Goal: Task Accomplishment & Management: Use online tool/utility

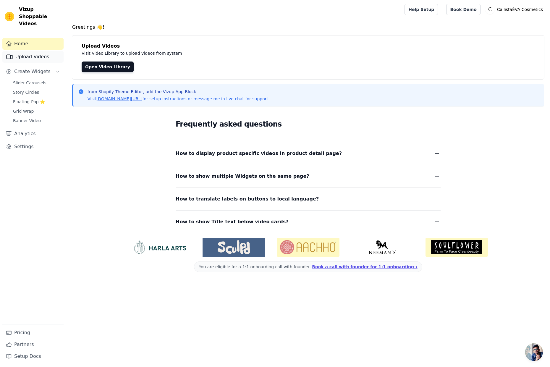
click at [22, 51] on link "Upload Videos" at bounding box center [32, 57] width 61 height 12
click at [25, 80] on span "Slider Carousels" at bounding box center [29, 83] width 33 height 6
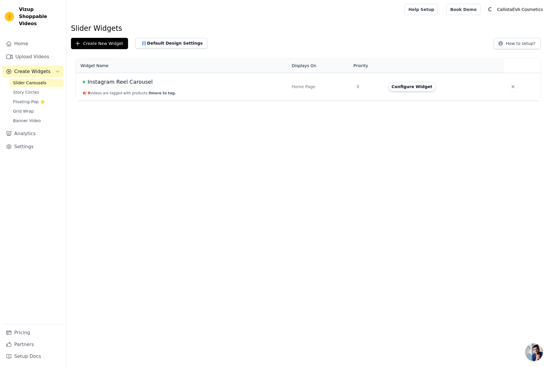
click at [113, 81] on span "Instagram Reel Carousel" at bounding box center [120, 82] width 65 height 8
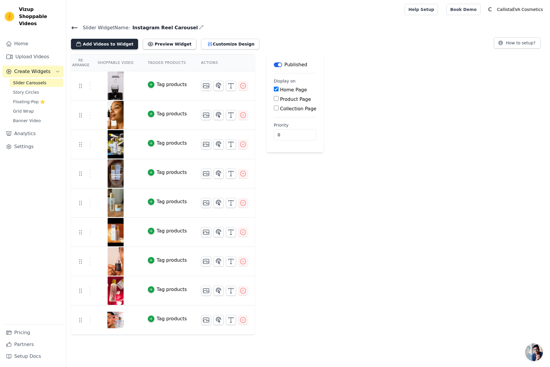
click at [99, 44] on button "Add Videos to Widget" at bounding box center [104, 44] width 67 height 11
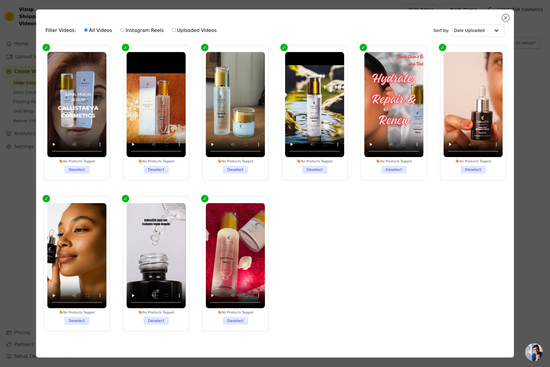
click at [172, 30] on input "Uploaded Videos" at bounding box center [174, 30] width 4 height 4
radio input "true"
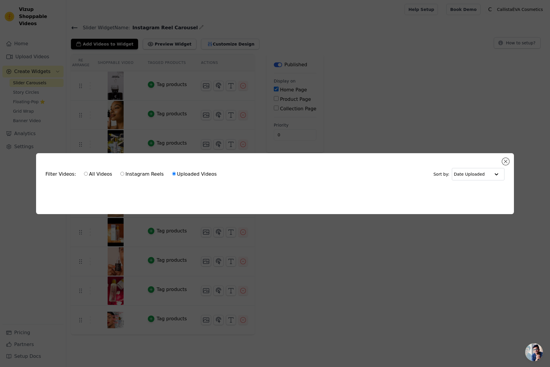
click at [239, 186] on ul at bounding box center [275, 190] width 469 height 9
click at [507, 162] on button "Close modal" at bounding box center [505, 161] width 7 height 7
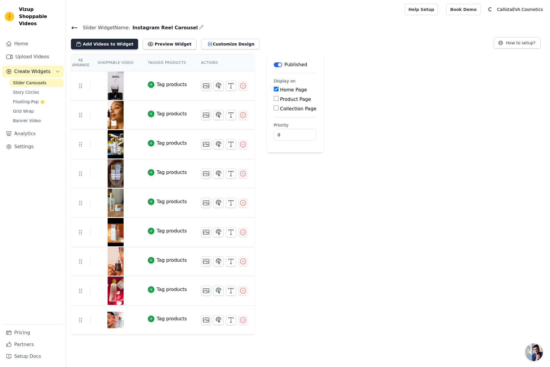
click at [95, 44] on button "Add Videos to Widget" at bounding box center [104, 44] width 67 height 11
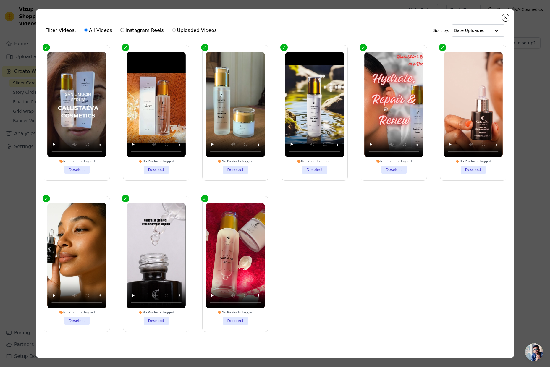
click at [172, 30] on input "Uploaded Videos" at bounding box center [174, 30] width 4 height 4
radio input "true"
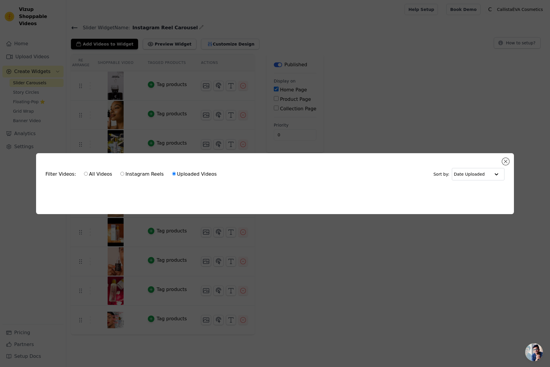
click at [374, 192] on ul at bounding box center [275, 190] width 469 height 9
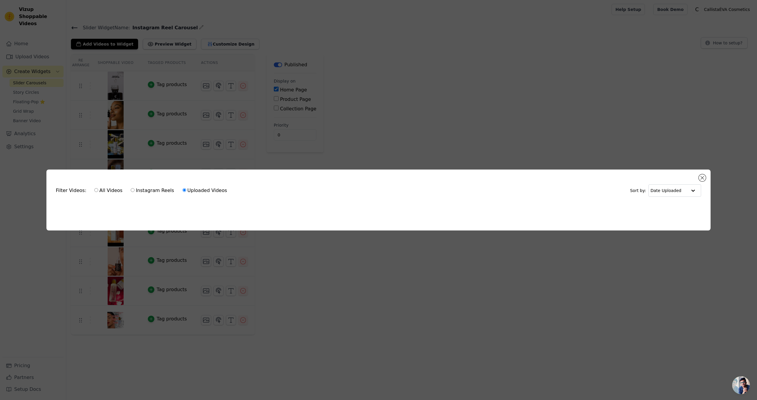
click at [378, 190] on div "Filter Videos: All Videos Instagram Reels Uploaded Videos Sort by: Date Uploaded" at bounding box center [378, 190] width 655 height 23
click at [382, 259] on div "Filter Videos: All Videos Instagram Reels Uploaded Videos Sort by: Date Uploade…" at bounding box center [378, 200] width 757 height 400
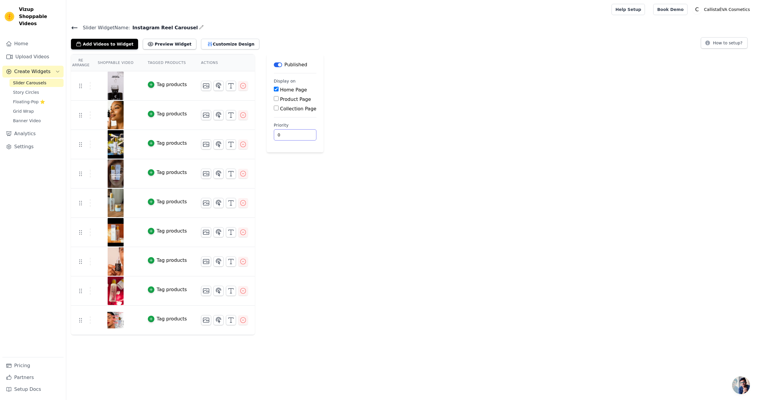
click at [382, 259] on div "Re Arrange Shoppable Video Tagged Products Actions Tag products Tag products Ta…" at bounding box center [411, 194] width 691 height 281
click at [33, 51] on link "Upload Videos" at bounding box center [32, 57] width 61 height 12
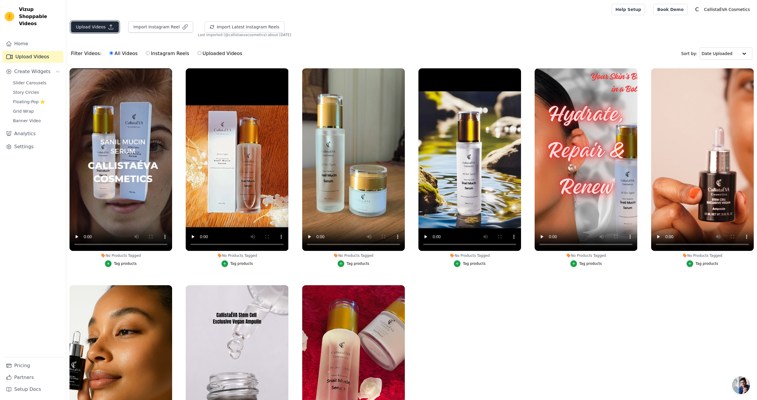
click at [108, 27] on icon "button" at bounding box center [111, 27] width 6 height 6
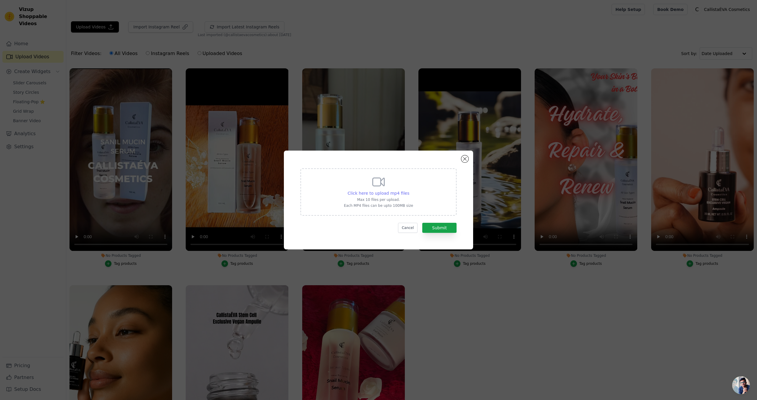
click at [377, 195] on span "Click here to upload mp4 files" at bounding box center [379, 193] width 62 height 5
click at [409, 190] on input "Click here to upload mp4 files Max 10 files per upload. Each MP4 files can be u…" at bounding box center [409, 190] width 0 height 0
type input "C:\fakepath\01_Mo_Stem Cell Face Cream Video Clip.mp4"
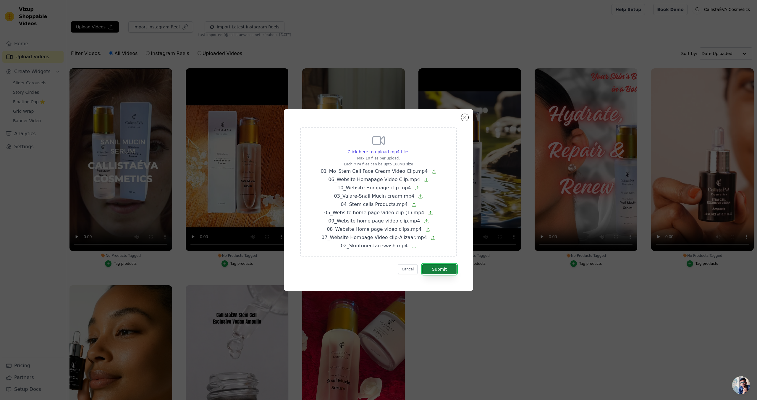
click at [444, 270] on button "Submit" at bounding box center [440, 269] width 34 height 10
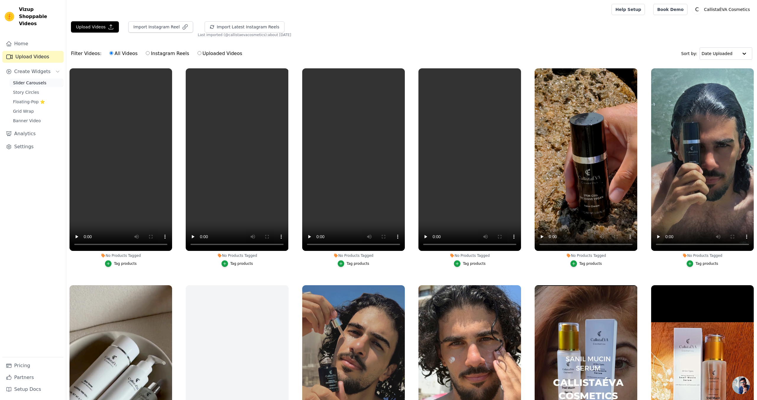
click at [32, 80] on span "Slider Carousels" at bounding box center [29, 83] width 33 height 6
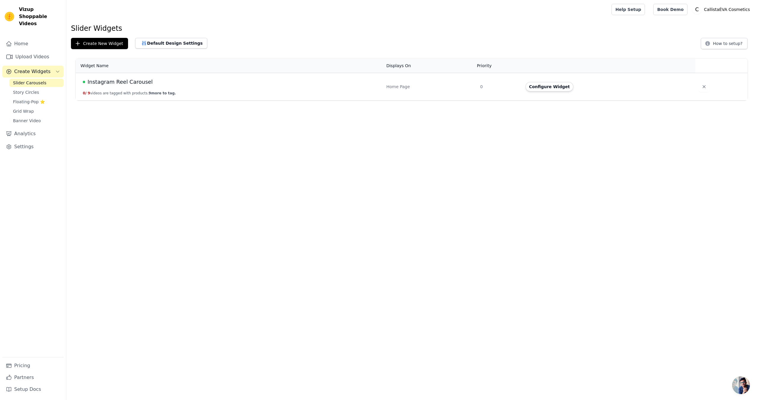
click at [133, 81] on span "Instagram Reel Carousel" at bounding box center [120, 82] width 65 height 8
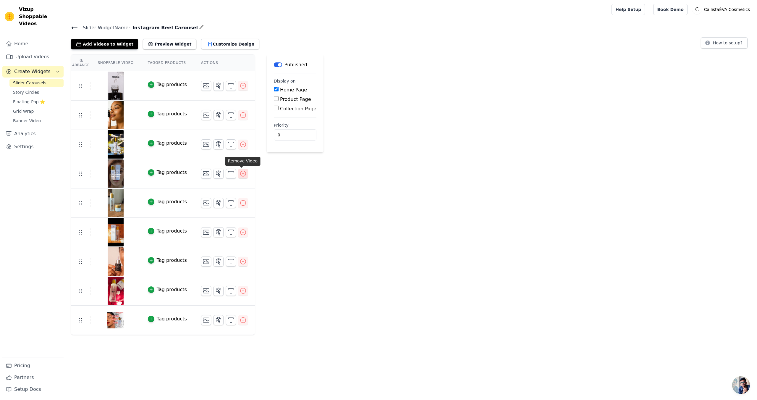
click at [241, 172] on icon "button" at bounding box center [243, 173] width 7 height 7
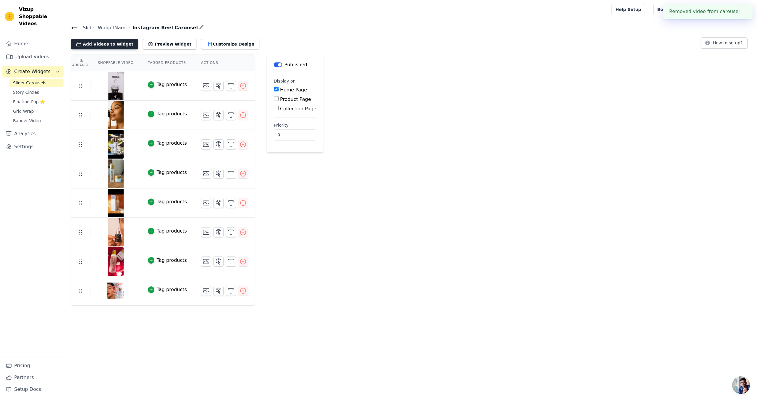
click at [106, 45] on button "Add Videos to Widget" at bounding box center [104, 44] width 67 height 11
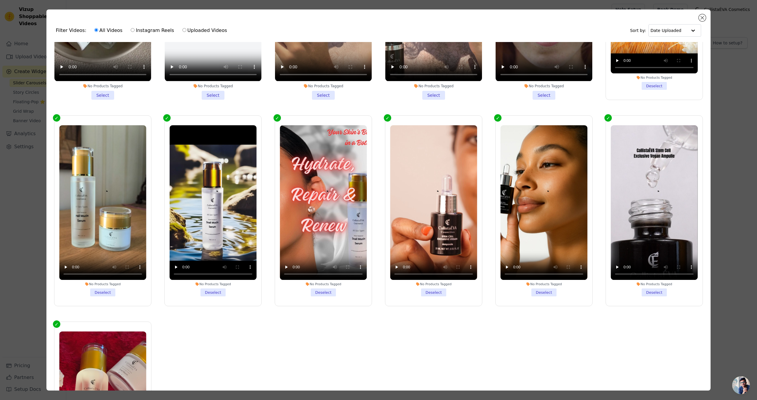
scroll to position [343, 0]
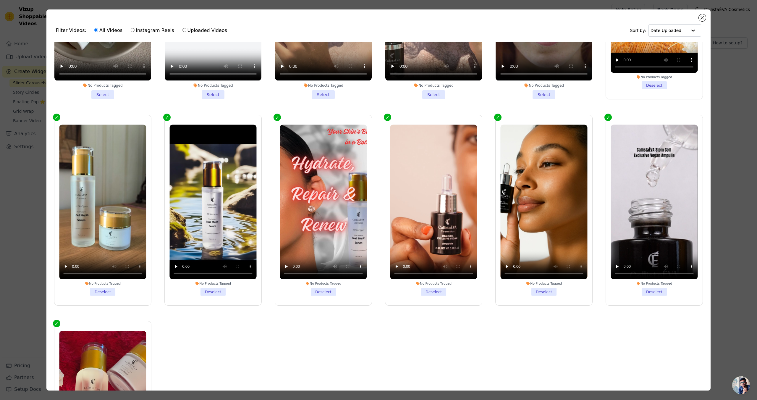
click at [657, 86] on li "No Products Tagged Deselect" at bounding box center [654, 3] width 87 height 171
click at [0, 0] on input "No Products Tagged Deselect" at bounding box center [0, 0] width 0 height 0
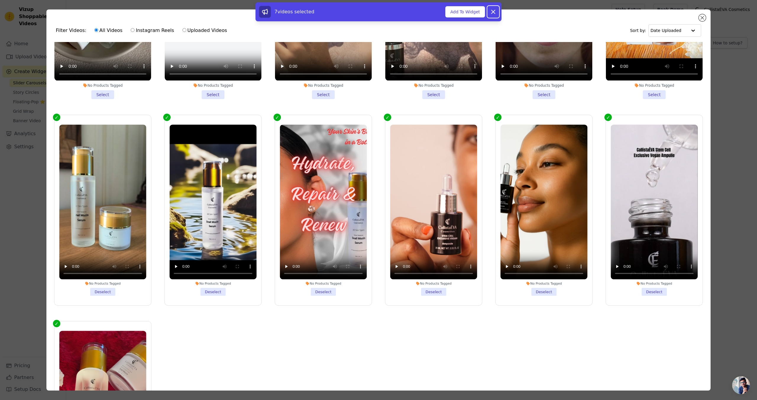
click at [493, 13] on icon at bounding box center [494, 12] width 4 height 4
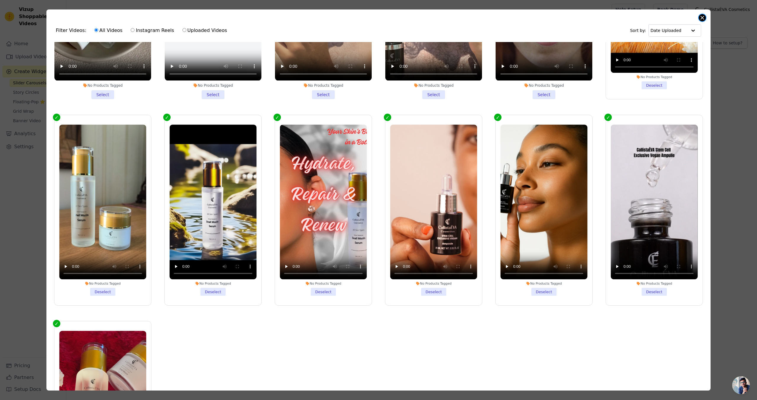
click at [701, 17] on button "Close modal" at bounding box center [702, 17] width 7 height 7
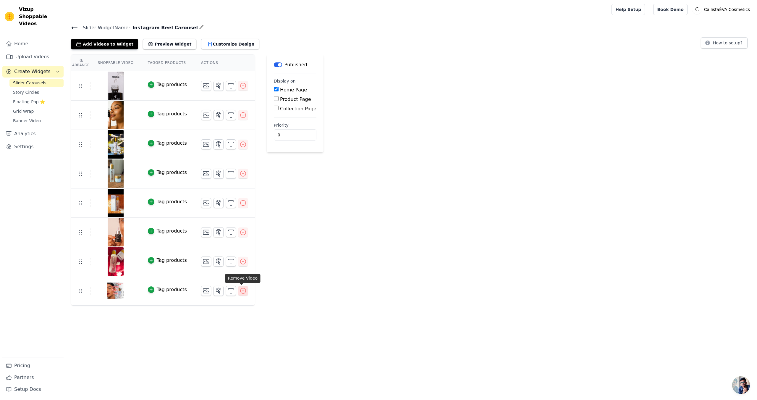
click at [242, 291] on icon "button" at bounding box center [243, 290] width 7 height 7
click at [243, 260] on icon "button" at bounding box center [243, 261] width 7 height 7
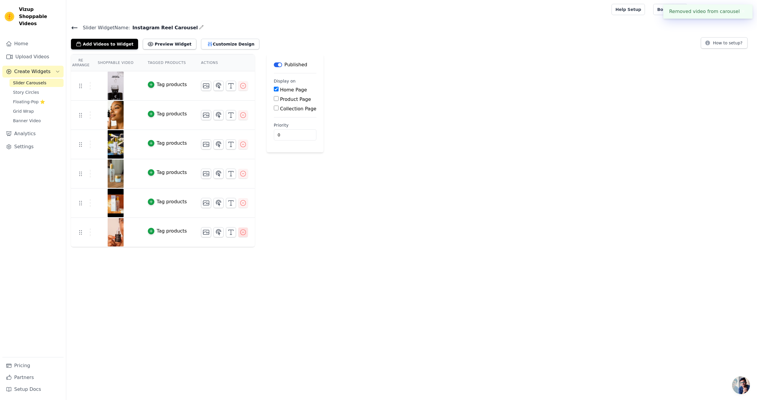
click at [241, 232] on icon "button" at bounding box center [243, 232] width 7 height 7
click at [242, 203] on icon "button" at bounding box center [243, 202] width 7 height 7
click at [241, 176] on icon "button" at bounding box center [243, 173] width 5 height 5
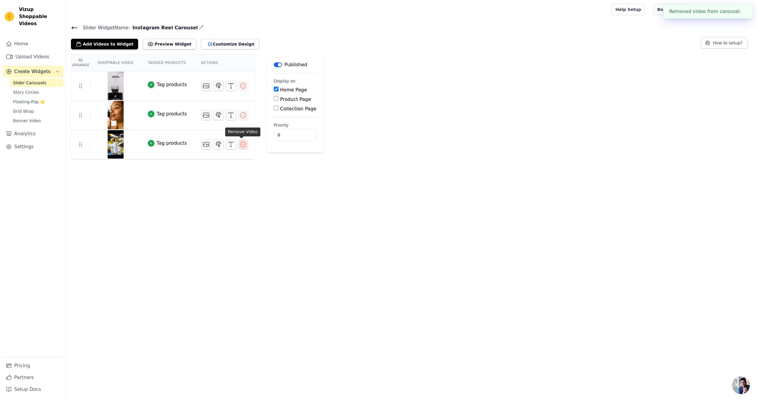
click at [242, 142] on icon "button" at bounding box center [243, 144] width 7 height 7
click at [242, 117] on icon "button" at bounding box center [243, 115] width 7 height 7
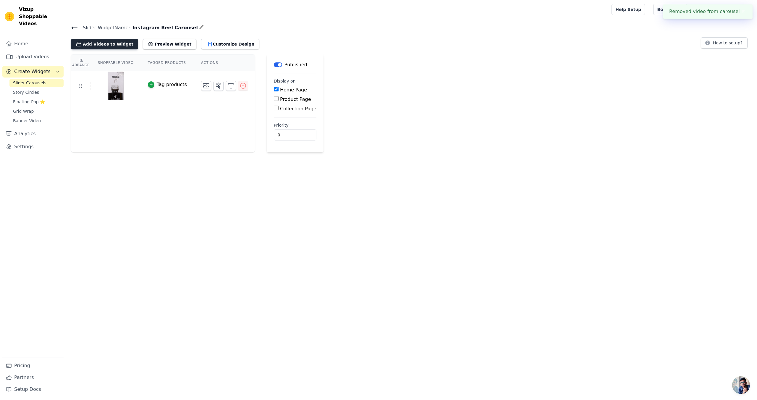
click at [100, 46] on button "Add Videos to Widget" at bounding box center [104, 44] width 67 height 11
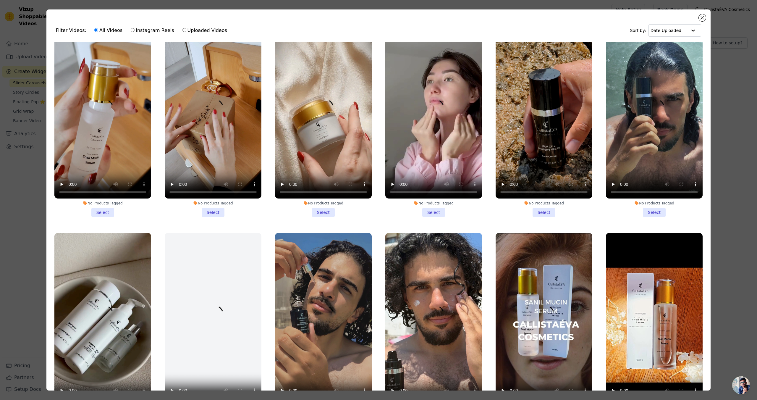
scroll to position [23, 0]
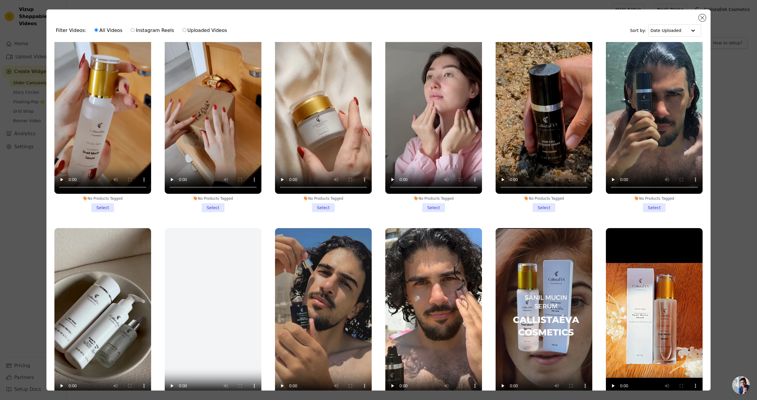
click at [106, 207] on li "No Products Tagged Select" at bounding box center [102, 117] width 97 height 190
click at [0, 0] on input "No Products Tagged Select" at bounding box center [0, 0] width 0 height 0
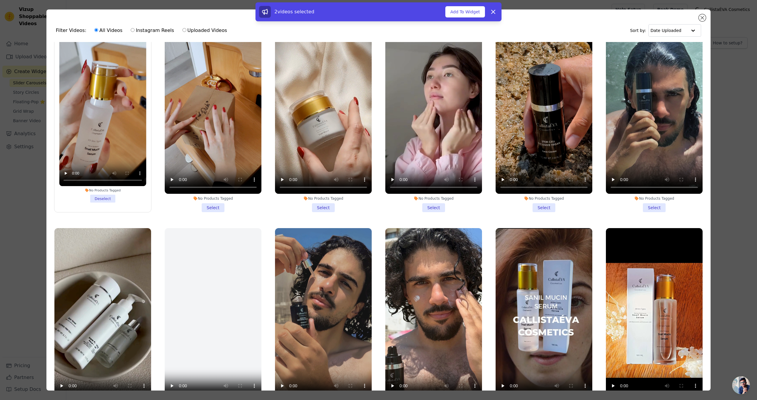
drag, startPoint x: 461, startPoint y: 12, endPoint x: 447, endPoint y: 26, distance: 19.7
click at [461, 12] on button "Add To Widget" at bounding box center [466, 11] width 40 height 11
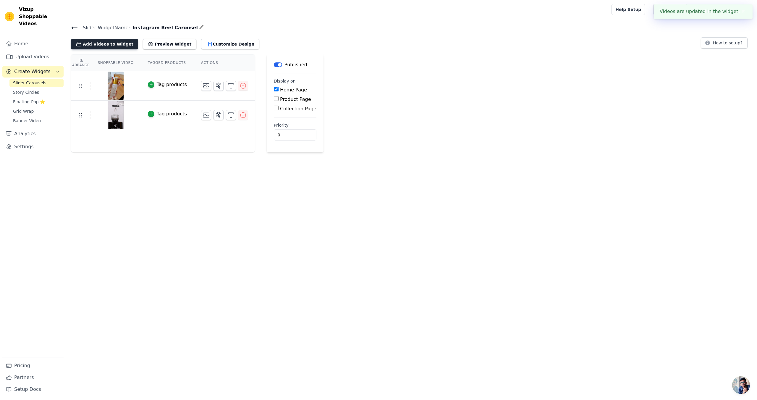
click at [102, 41] on button "Add Videos to Widget" at bounding box center [104, 44] width 67 height 11
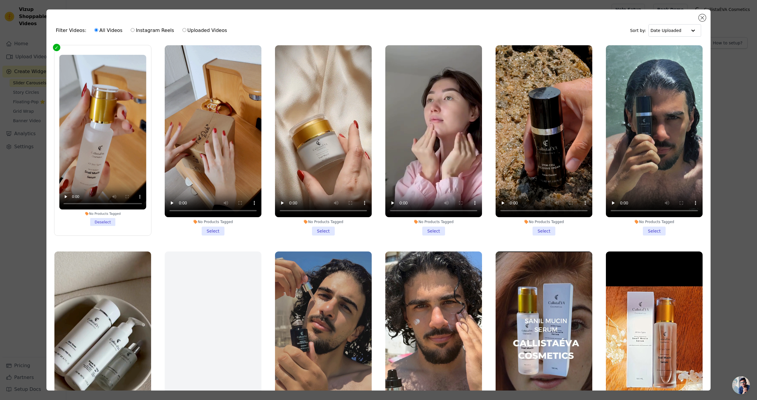
click at [657, 230] on li "No Products Tagged Select" at bounding box center [654, 140] width 97 height 190
click at [0, 0] on input "No Products Tagged Select" at bounding box center [0, 0] width 0 height 0
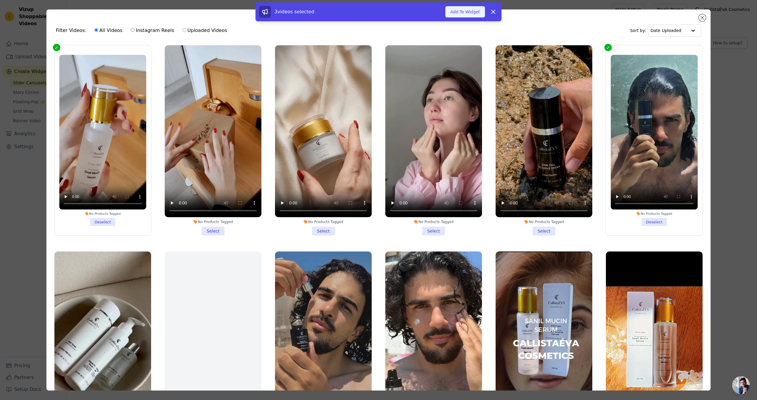
click at [469, 13] on button "Add To Widget" at bounding box center [466, 11] width 40 height 11
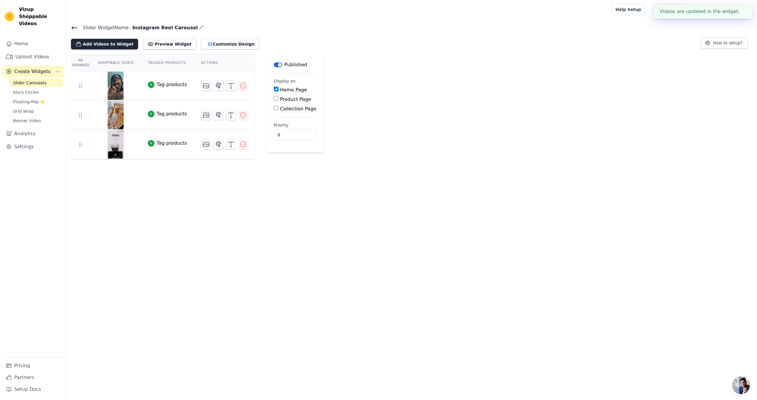
click at [104, 43] on button "Add Videos to Widget" at bounding box center [104, 44] width 67 height 11
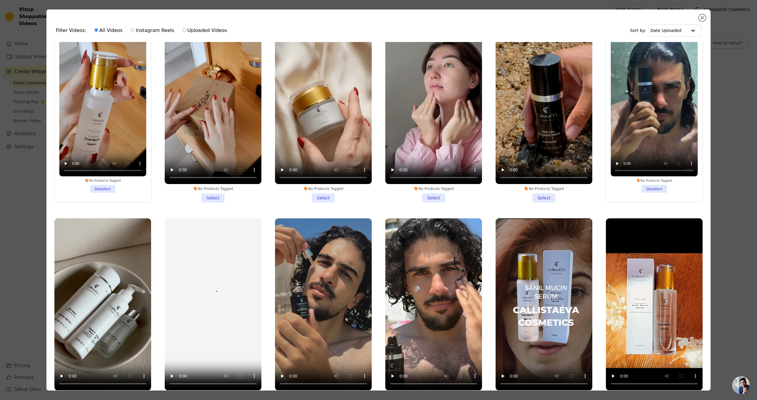
scroll to position [33, 0]
click at [323, 199] on li "No Products Tagged Select" at bounding box center [323, 107] width 97 height 190
click at [0, 0] on input "No Products Tagged Select" at bounding box center [0, 0] width 0 height 0
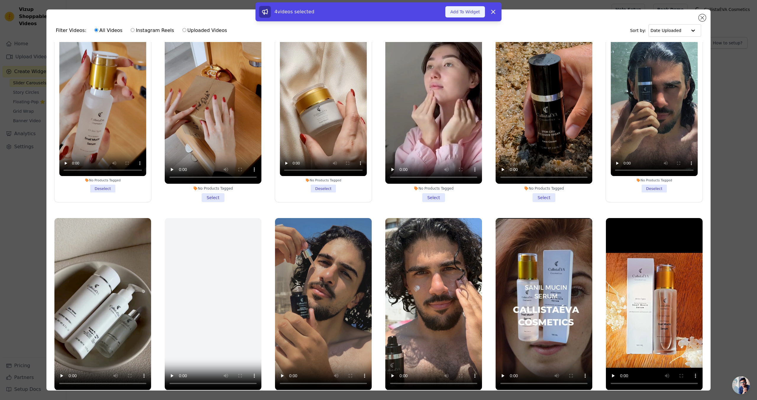
click at [464, 12] on button "Add To Widget" at bounding box center [466, 11] width 40 height 11
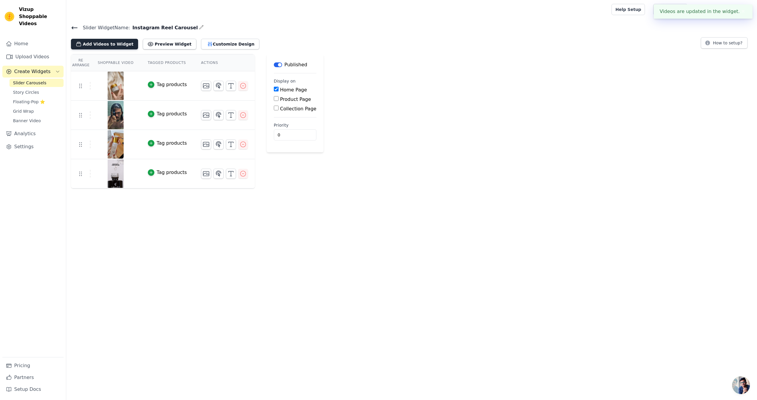
click at [98, 41] on button "Add Videos to Widget" at bounding box center [104, 44] width 67 height 11
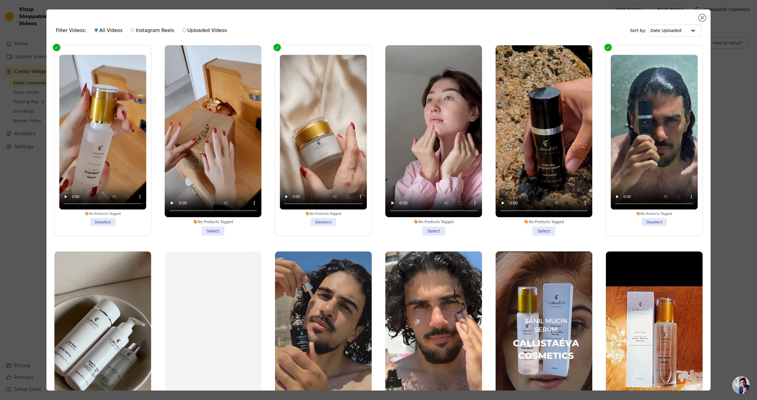
click at [436, 231] on li "No Products Tagged Select" at bounding box center [434, 140] width 97 height 190
click at [0, 0] on input "No Products Tagged Select" at bounding box center [0, 0] width 0 height 0
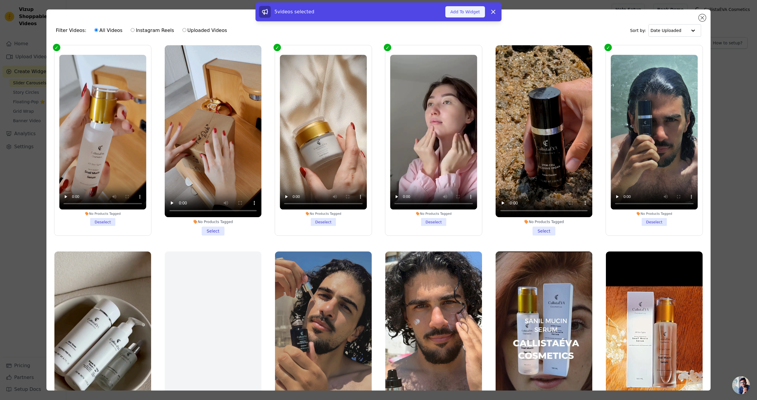
click at [462, 15] on button "Add To Widget" at bounding box center [466, 11] width 40 height 11
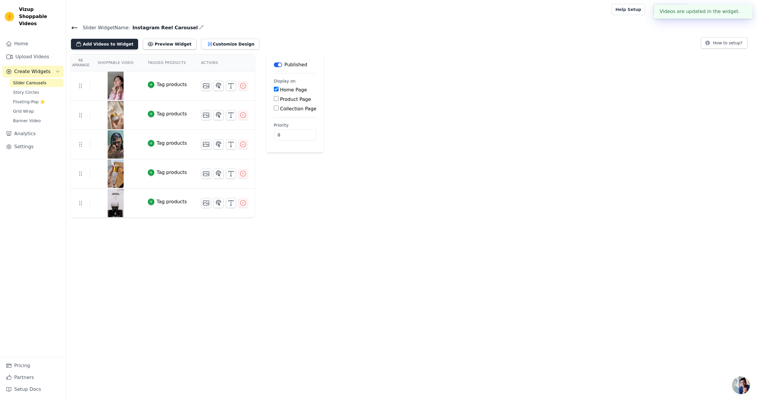
click at [109, 45] on button "Add Videos to Widget" at bounding box center [104, 44] width 67 height 11
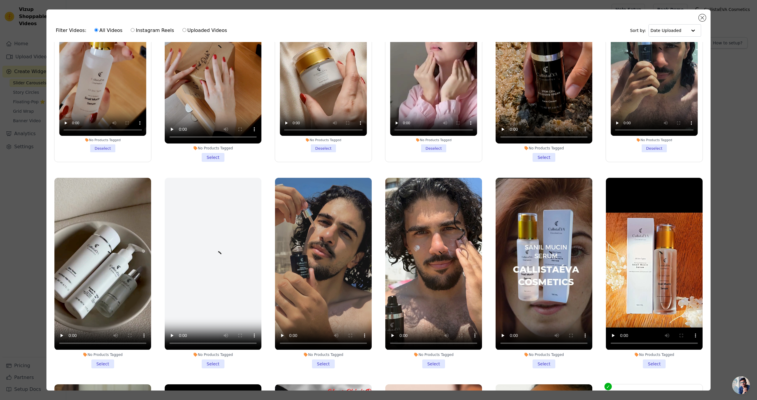
scroll to position [84, 0]
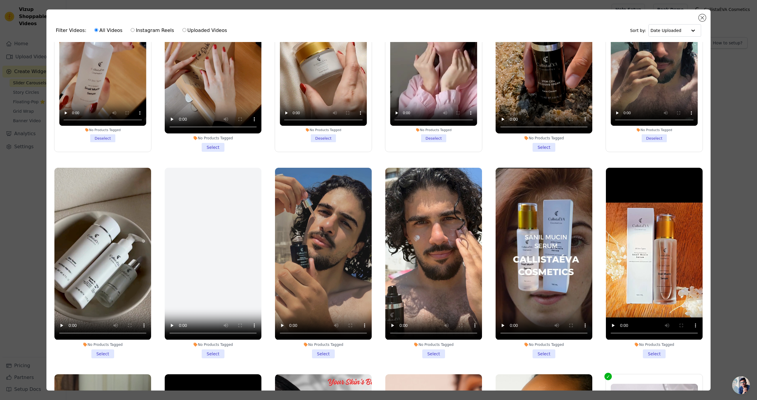
click at [322, 355] on li "No Products Tagged Select" at bounding box center [323, 263] width 97 height 190
click at [0, 0] on input "No Products Tagged Select" at bounding box center [0, 0] width 0 height 0
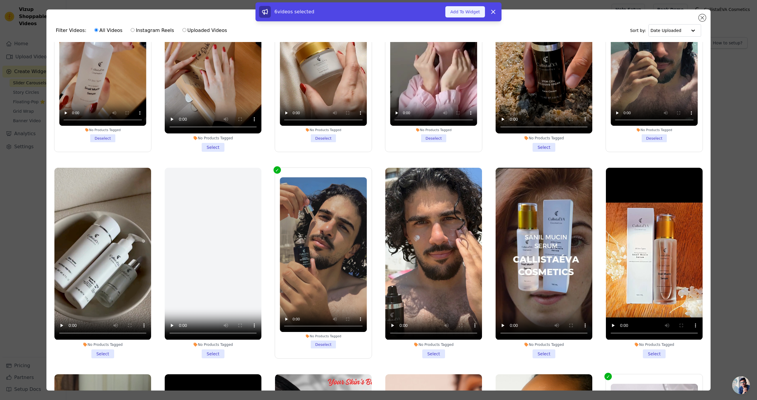
click at [467, 13] on button "Add To Widget" at bounding box center [466, 11] width 40 height 11
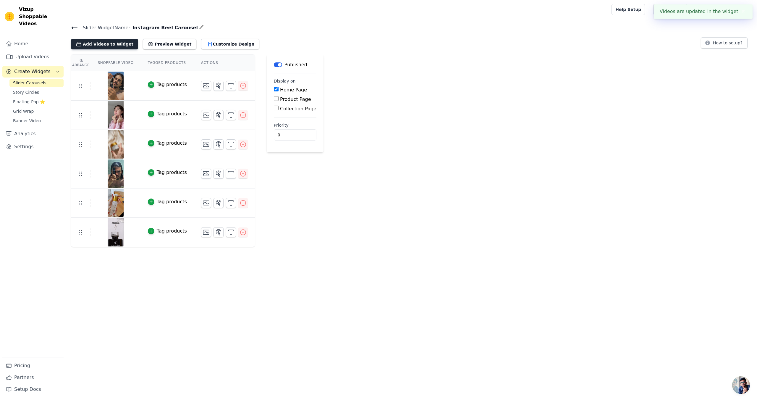
click at [96, 44] on button "Add Videos to Widget" at bounding box center [104, 44] width 67 height 11
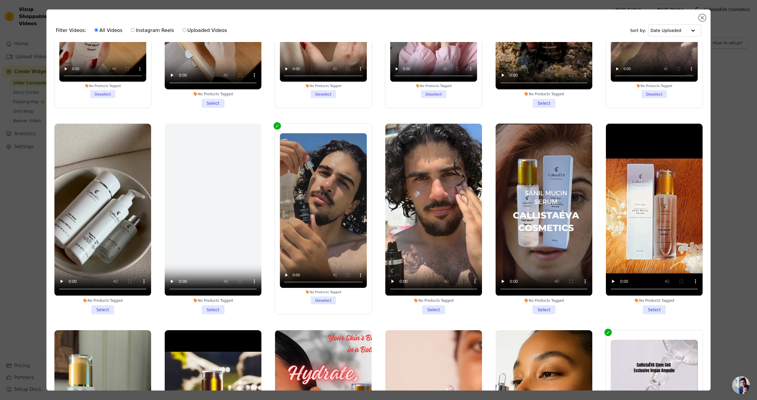
scroll to position [128, 0]
click at [104, 308] on li "No Products Tagged Select" at bounding box center [102, 218] width 97 height 190
click at [0, 0] on input "No Products Tagged Select" at bounding box center [0, 0] width 0 height 0
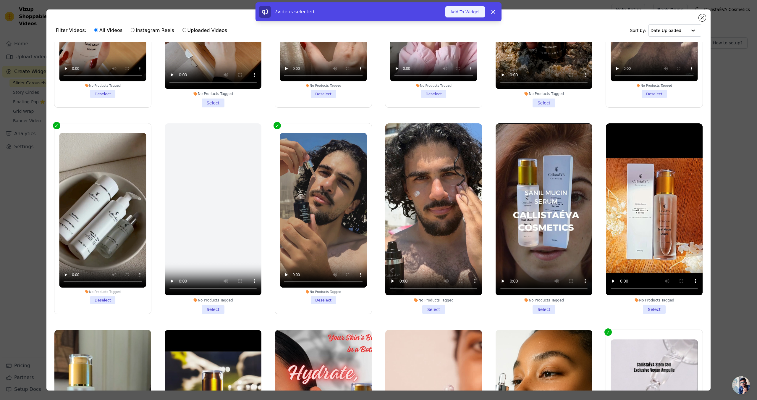
click at [469, 11] on button "Add To Widget" at bounding box center [466, 11] width 40 height 11
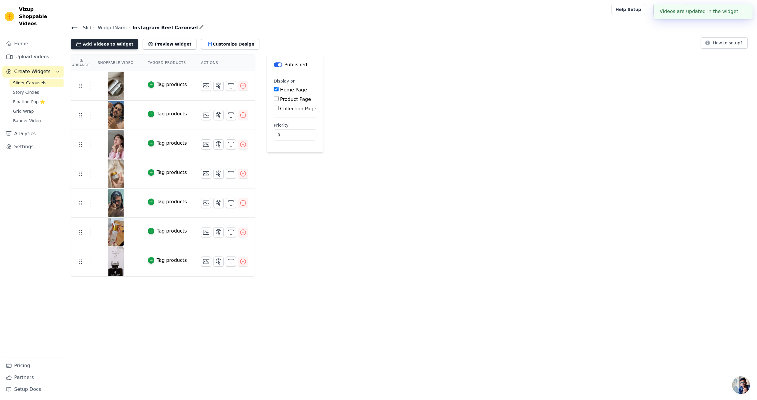
click at [102, 43] on button "Add Videos to Widget" at bounding box center [104, 44] width 67 height 11
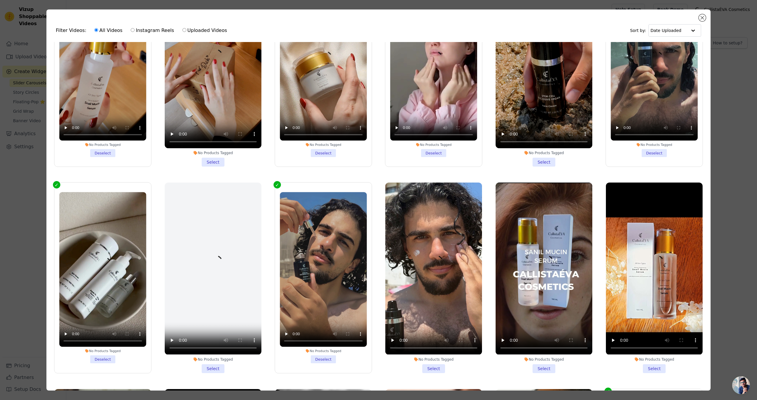
scroll to position [70, 0]
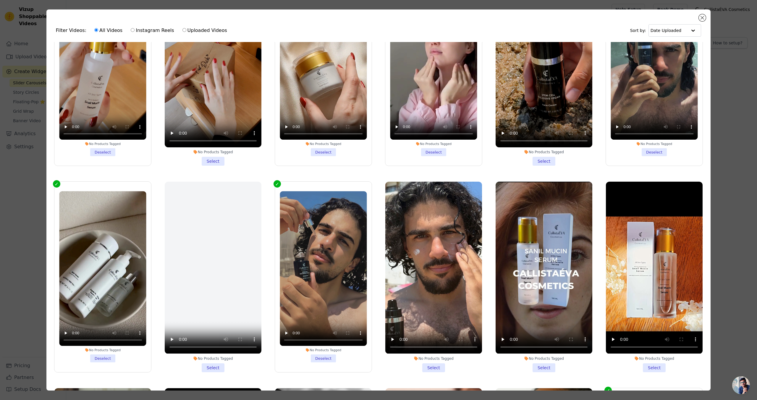
click at [437, 369] on li "No Products Tagged Select" at bounding box center [434, 277] width 97 height 190
click at [0, 0] on input "No Products Tagged Select" at bounding box center [0, 0] width 0 height 0
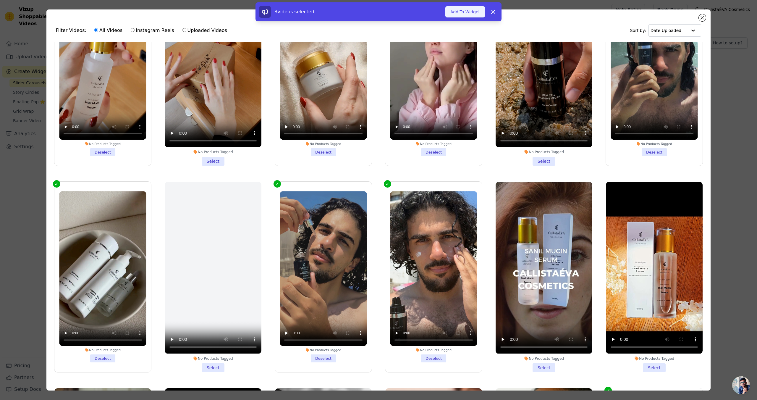
click at [467, 12] on button "Add To Widget" at bounding box center [466, 11] width 40 height 11
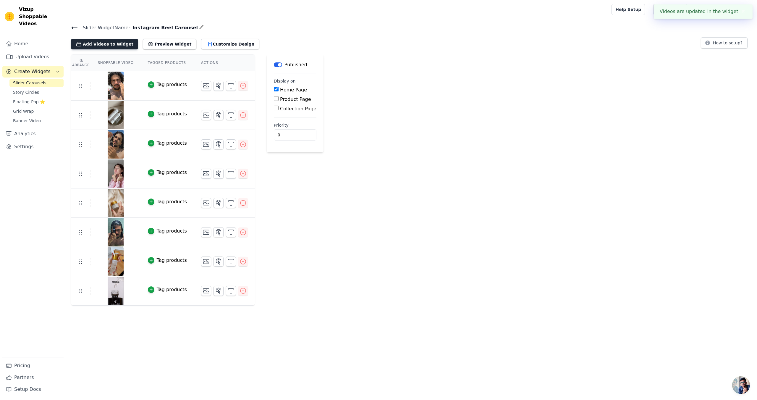
click at [101, 44] on button "Add Videos to Widget" at bounding box center [104, 44] width 67 height 11
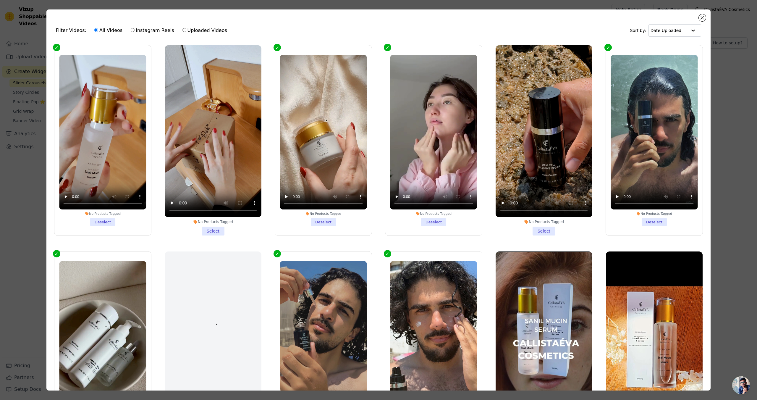
click at [217, 230] on li "No Products Tagged Select" at bounding box center [213, 140] width 97 height 190
click at [0, 0] on input "No Products Tagged Select" at bounding box center [0, 0] width 0 height 0
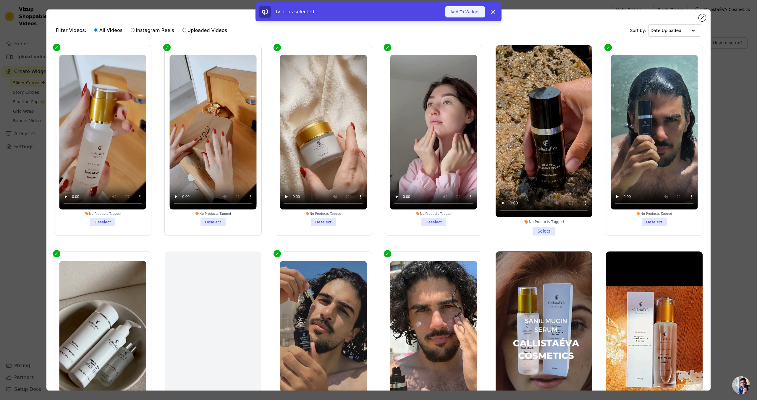
click at [468, 11] on button "Add To Widget" at bounding box center [466, 11] width 40 height 11
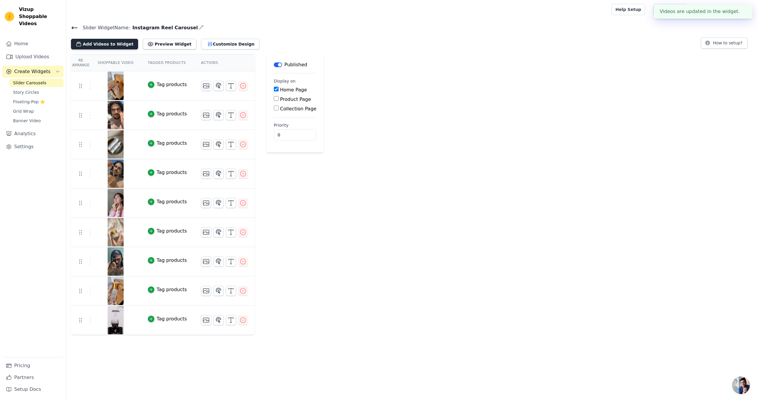
click at [102, 43] on button "Add Videos to Widget" at bounding box center [104, 44] width 67 height 11
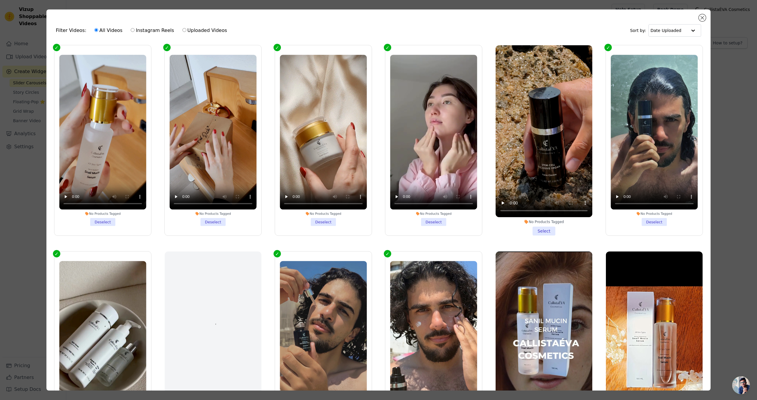
click at [544, 230] on li "No Products Tagged Select" at bounding box center [544, 140] width 97 height 190
click at [0, 0] on input "No Products Tagged Select" at bounding box center [0, 0] width 0 height 0
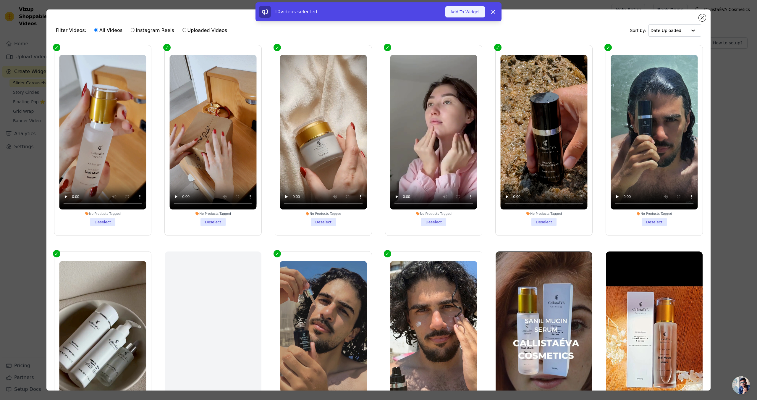
click at [460, 14] on button "Add To Widget" at bounding box center [466, 11] width 40 height 11
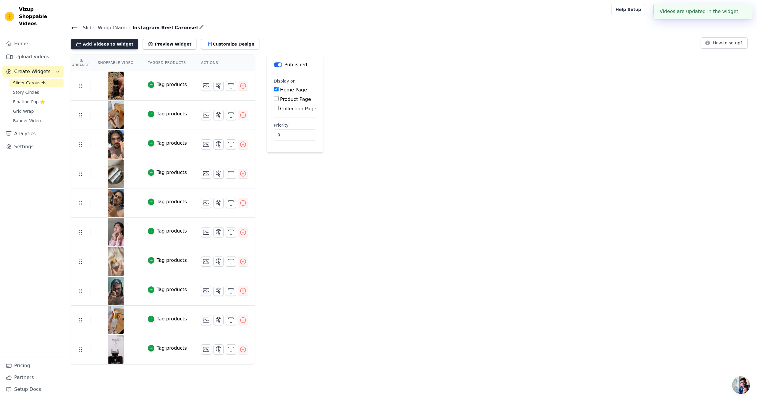
click at [103, 42] on button "Add Videos to Widget" at bounding box center [104, 44] width 67 height 11
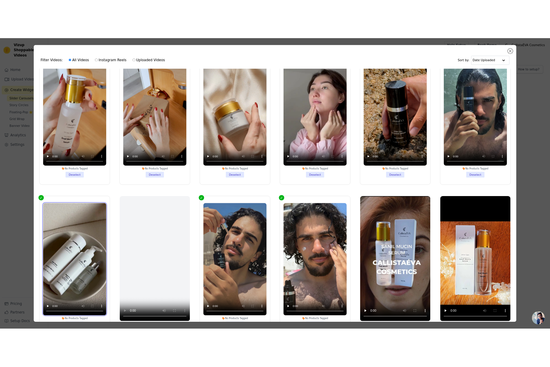
scroll to position [0, 0]
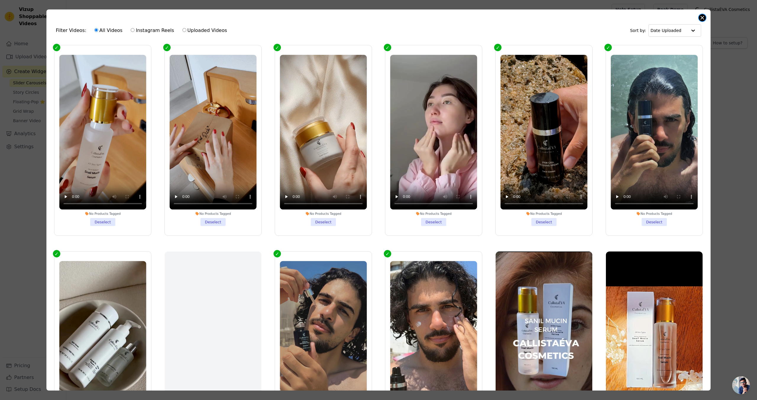
click at [700, 18] on button "Close modal" at bounding box center [702, 17] width 7 height 7
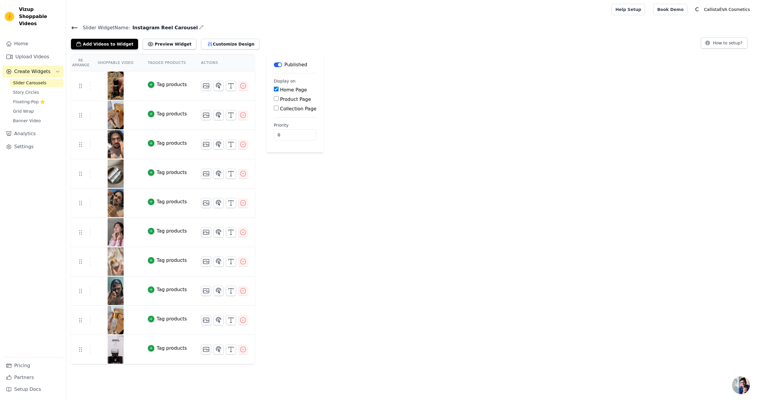
click at [72, 26] on icon at bounding box center [74, 27] width 7 height 7
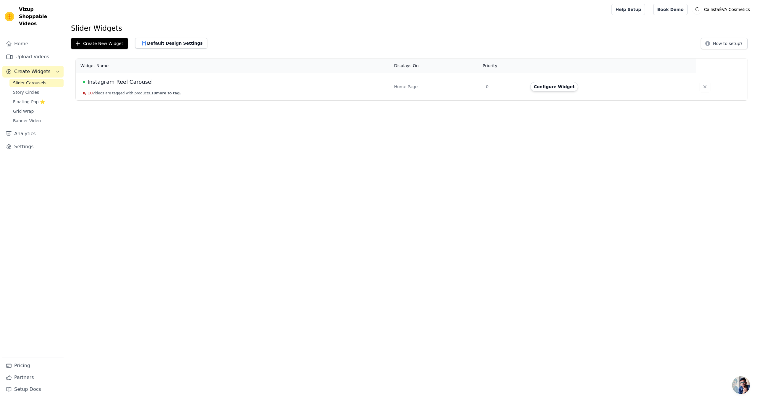
click at [127, 84] on span "Instagram Reel Carousel" at bounding box center [120, 82] width 65 height 8
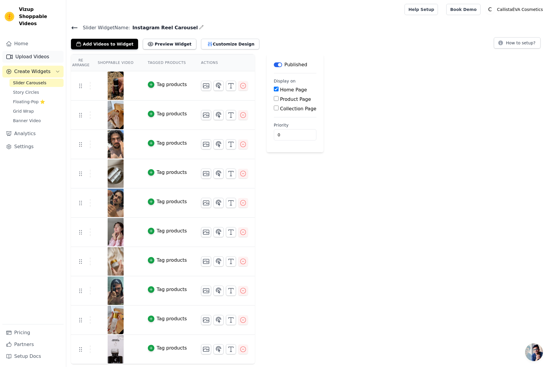
click at [36, 51] on link "Upload Videos" at bounding box center [32, 57] width 61 height 12
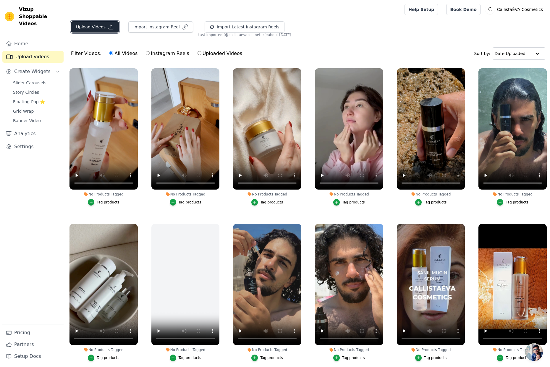
click at [82, 30] on button "Upload Videos" at bounding box center [95, 26] width 48 height 11
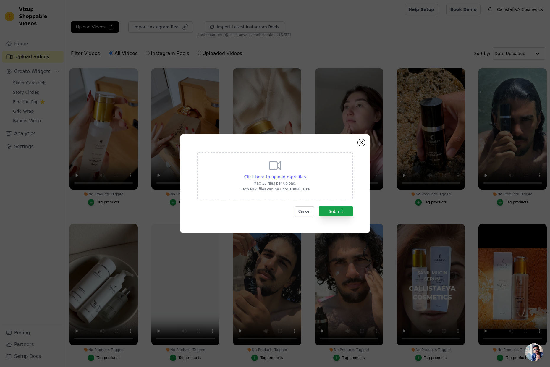
click at [276, 175] on span "Click here to upload mp4 files" at bounding box center [275, 177] width 62 height 5
click at [306, 174] on input "Click here to upload mp4 files Max 10 files per upload. Each MP4 files can be u…" at bounding box center [306, 174] width 0 height 0
type input "C:\fakepath\Website Home page video clip-Advanced collagen serum (1).mp4"
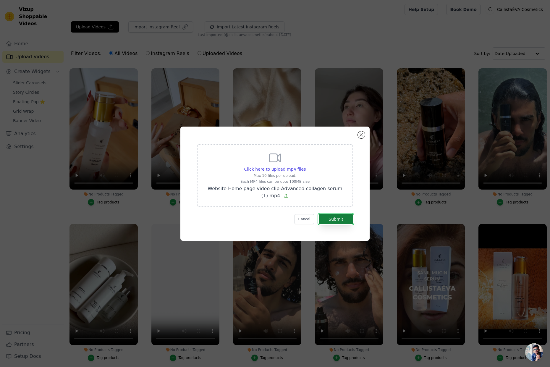
click at [336, 218] on button "Submit" at bounding box center [336, 219] width 34 height 10
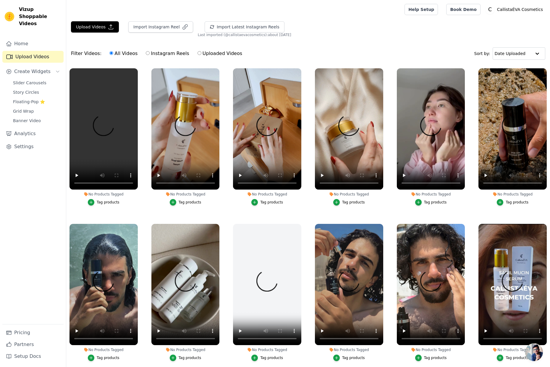
scroll to position [0, 0]
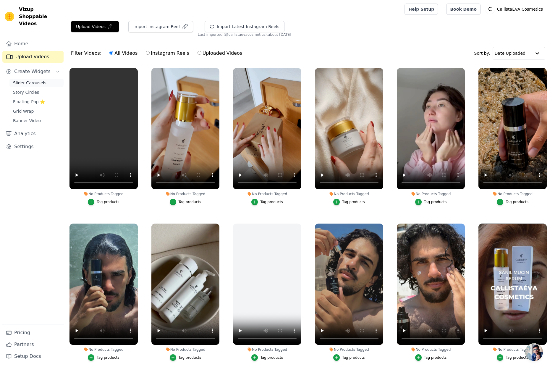
click at [18, 80] on span "Slider Carousels" at bounding box center [29, 83] width 33 height 6
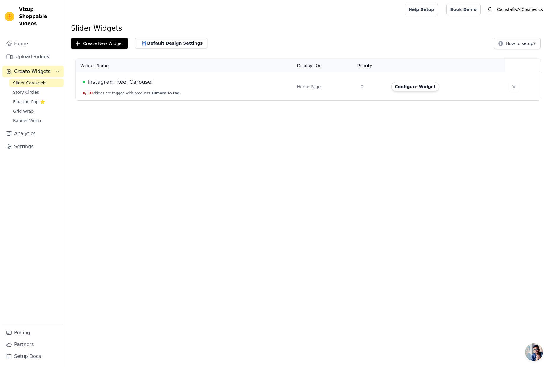
click at [121, 82] on span "Instagram Reel Carousel" at bounding box center [120, 82] width 65 height 8
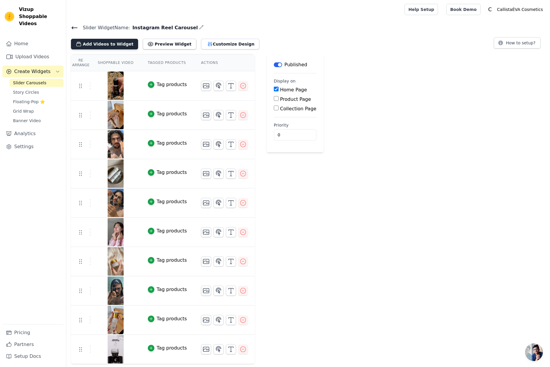
click at [101, 44] on button "Add Videos to Widget" at bounding box center [104, 44] width 67 height 11
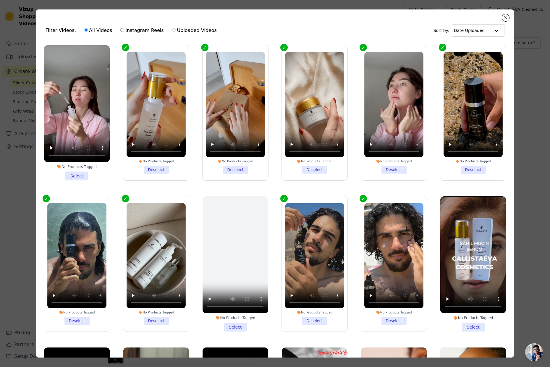
click at [80, 175] on li "No Products Tagged Select" at bounding box center [77, 112] width 66 height 135
click at [0, 0] on input "No Products Tagged Select" at bounding box center [0, 0] width 0 height 0
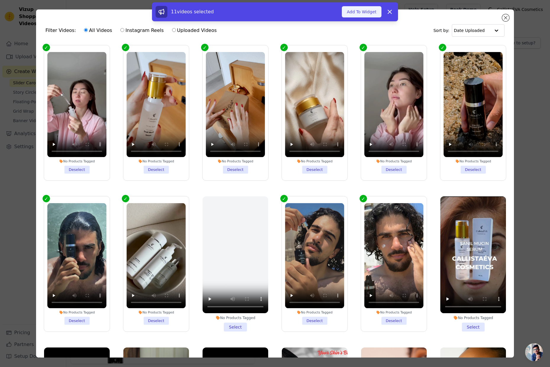
click at [361, 12] on button "Add To Widget" at bounding box center [362, 11] width 40 height 11
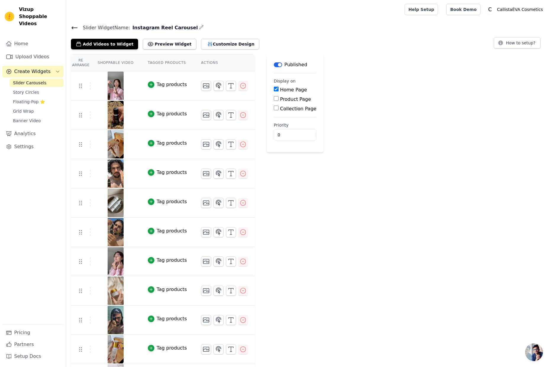
click at [74, 26] on icon at bounding box center [74, 27] width 7 height 7
